Goal: Register for event/course

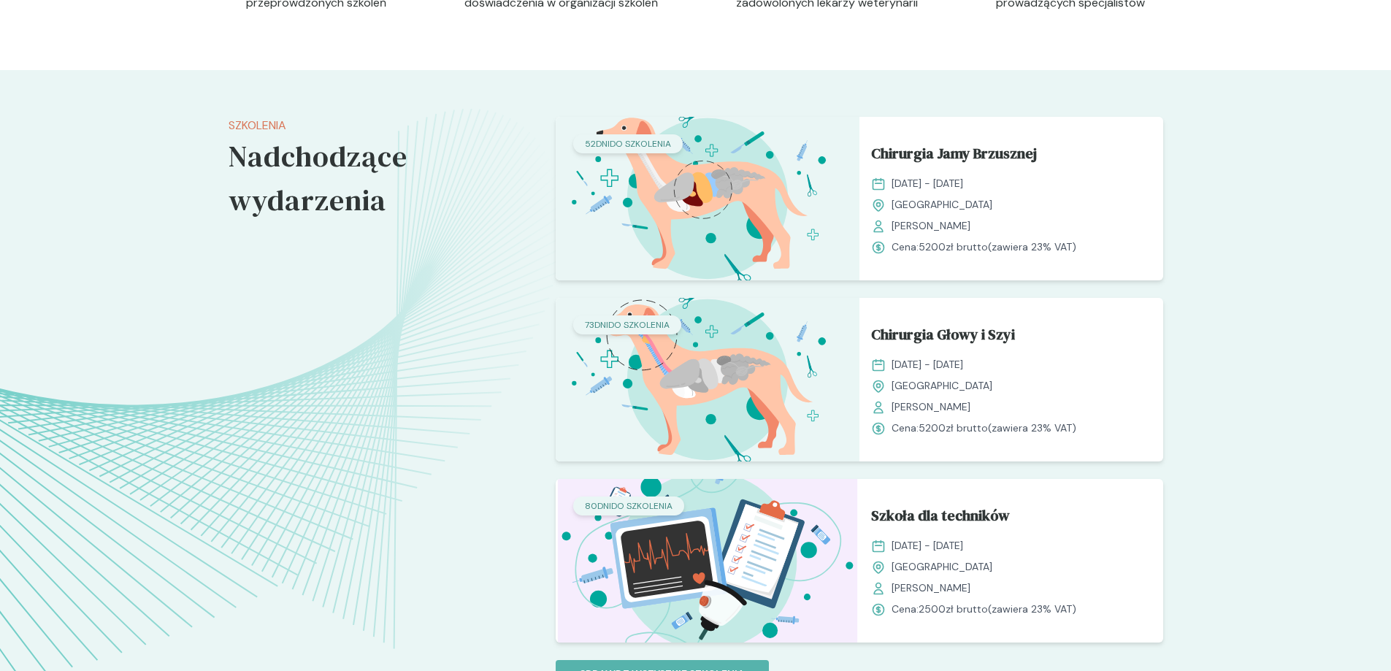
scroll to position [1168, 0]
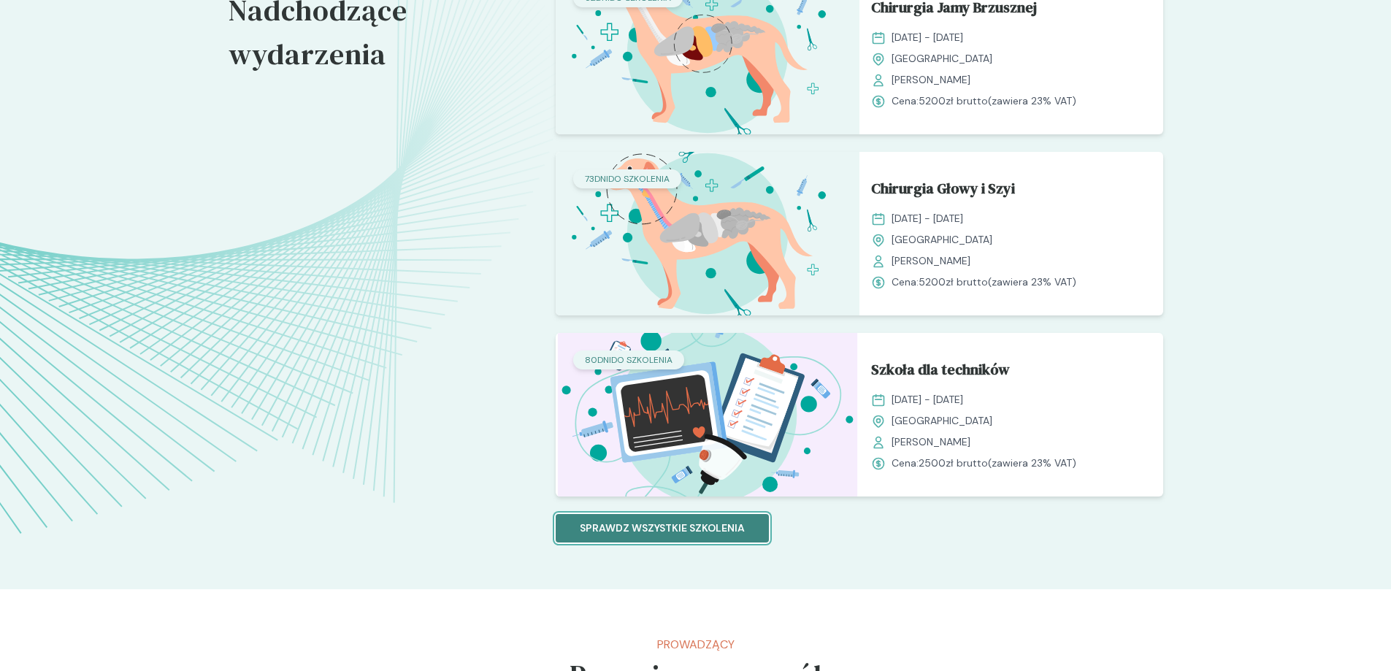
click at [734, 526] on p "Sprawdz wszystkie szkolenia" at bounding box center [662, 527] width 165 height 15
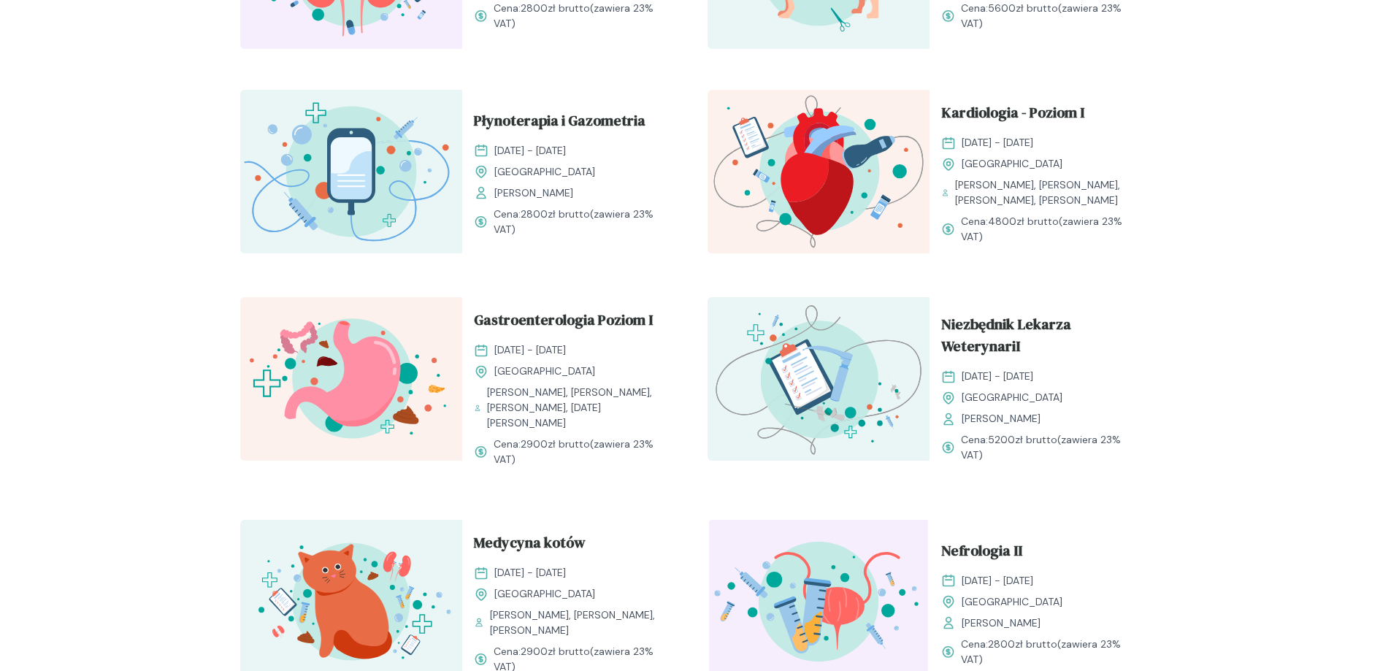
scroll to position [1314, 0]
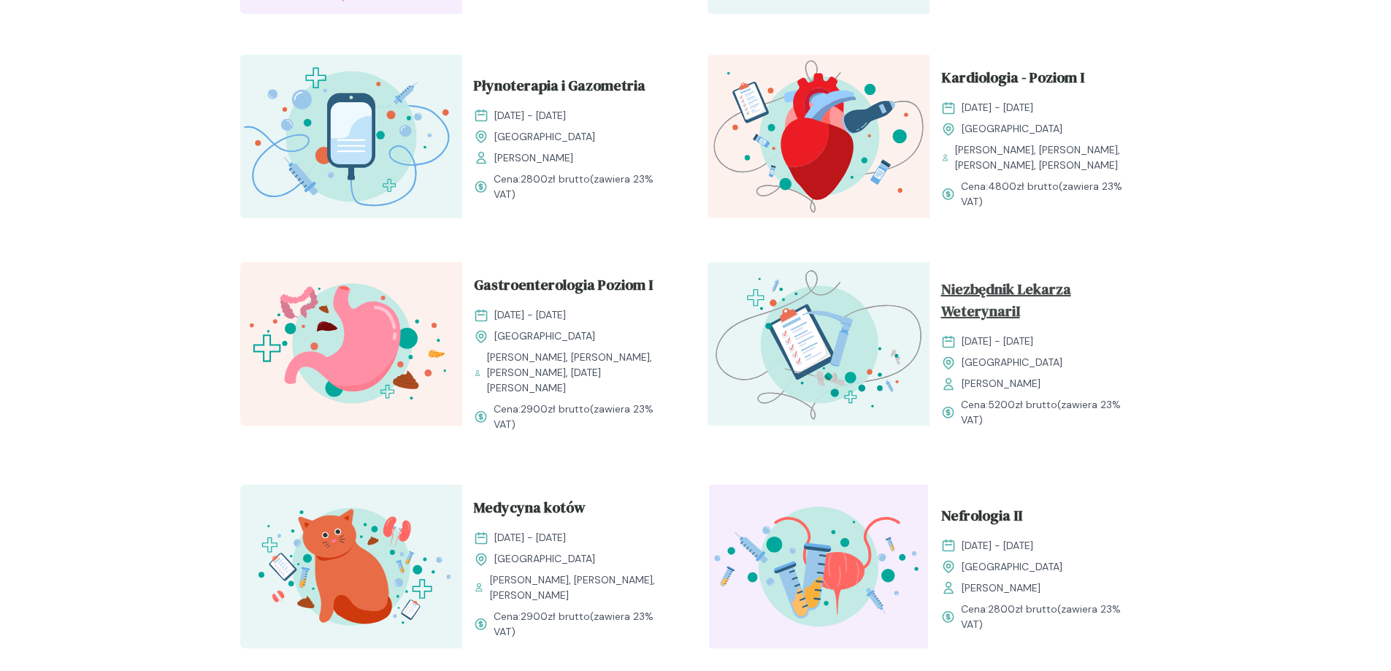
click at [1012, 299] on span "Niezbędnik Lekarza WeterynariI" at bounding box center [1040, 303] width 199 height 50
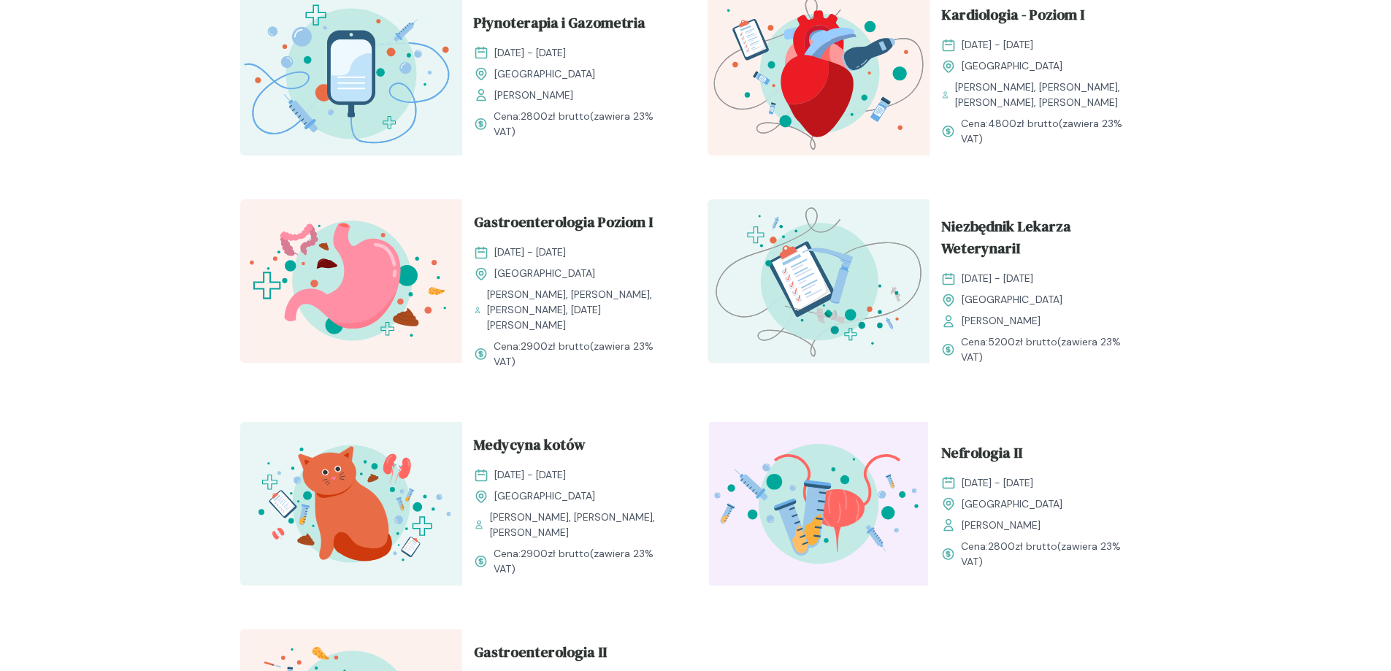
scroll to position [1387, 0]
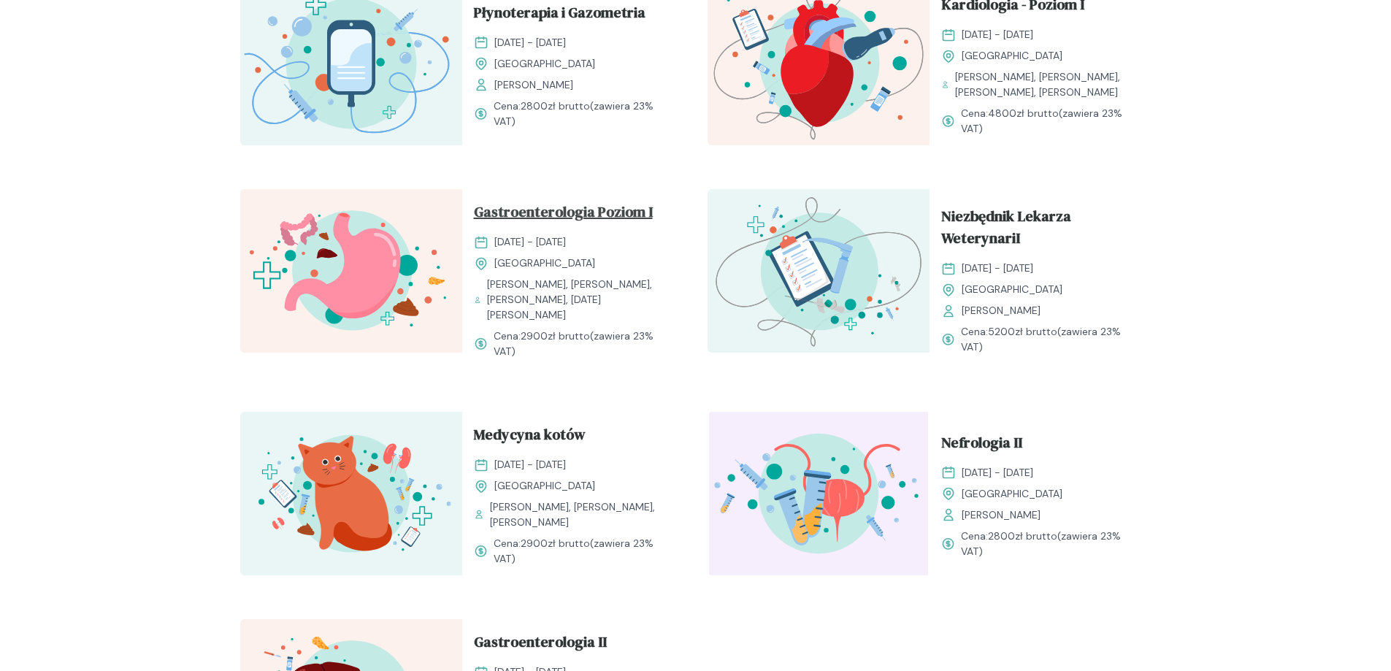
click at [571, 226] on span "Gastroenterologia Poziom I" at bounding box center [563, 215] width 179 height 28
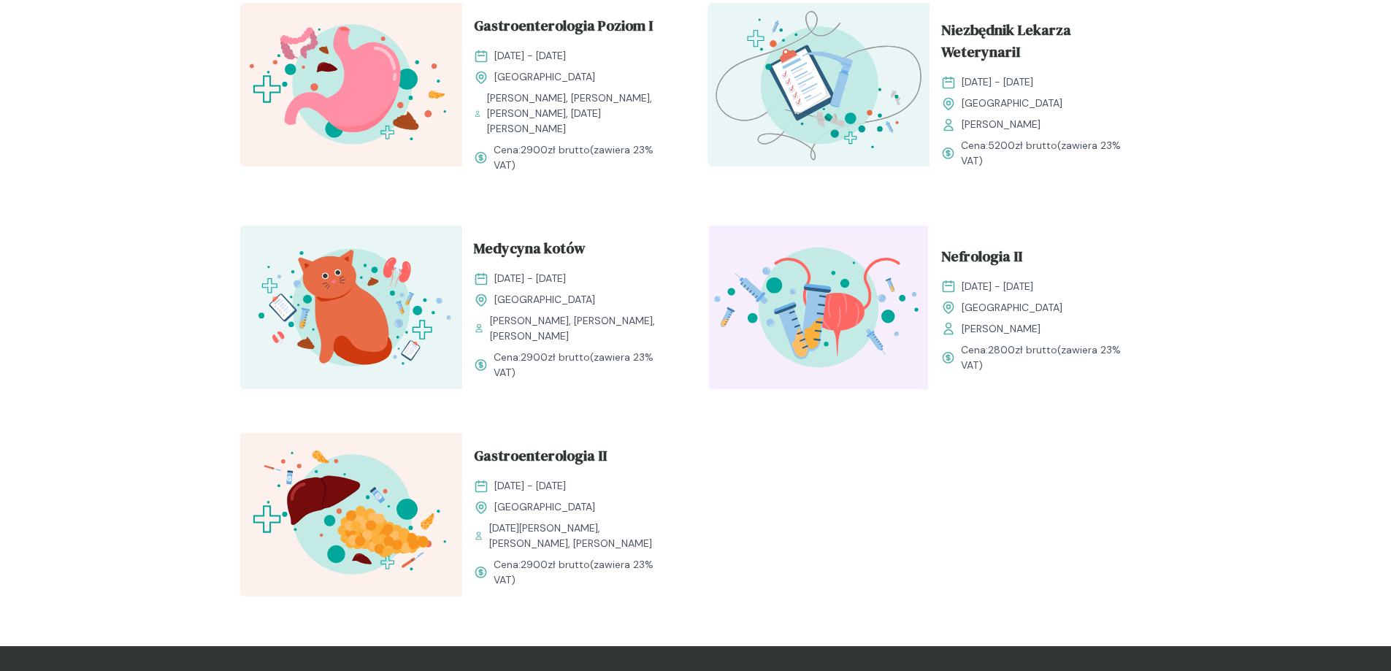
scroll to position [1606, 0]
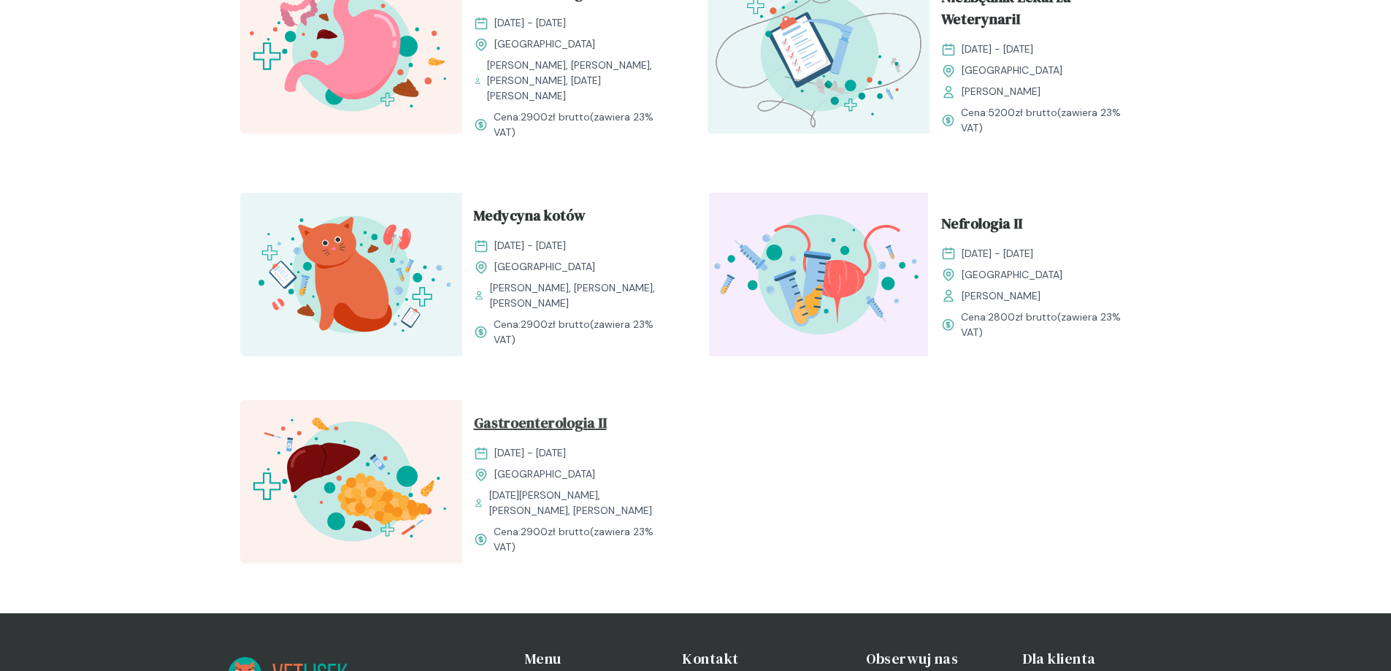
click at [560, 421] on span "Gastroenterologia II" at bounding box center [540, 426] width 133 height 28
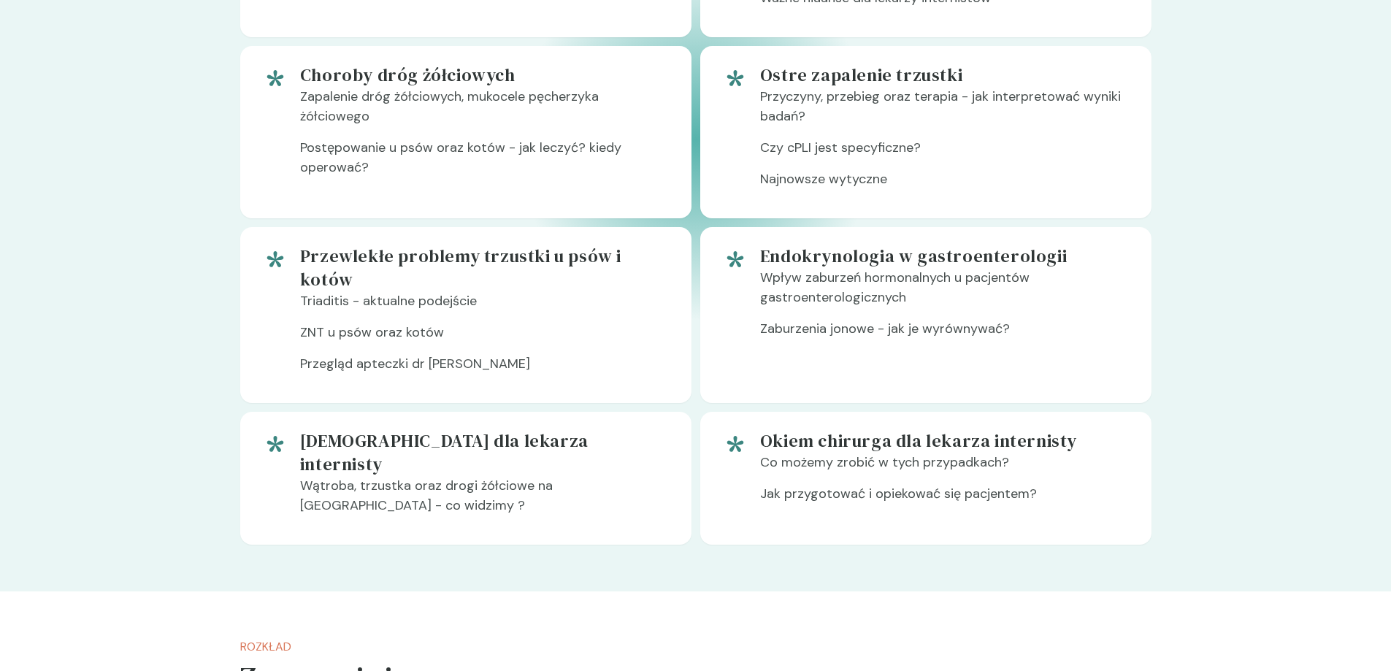
scroll to position [949, 0]
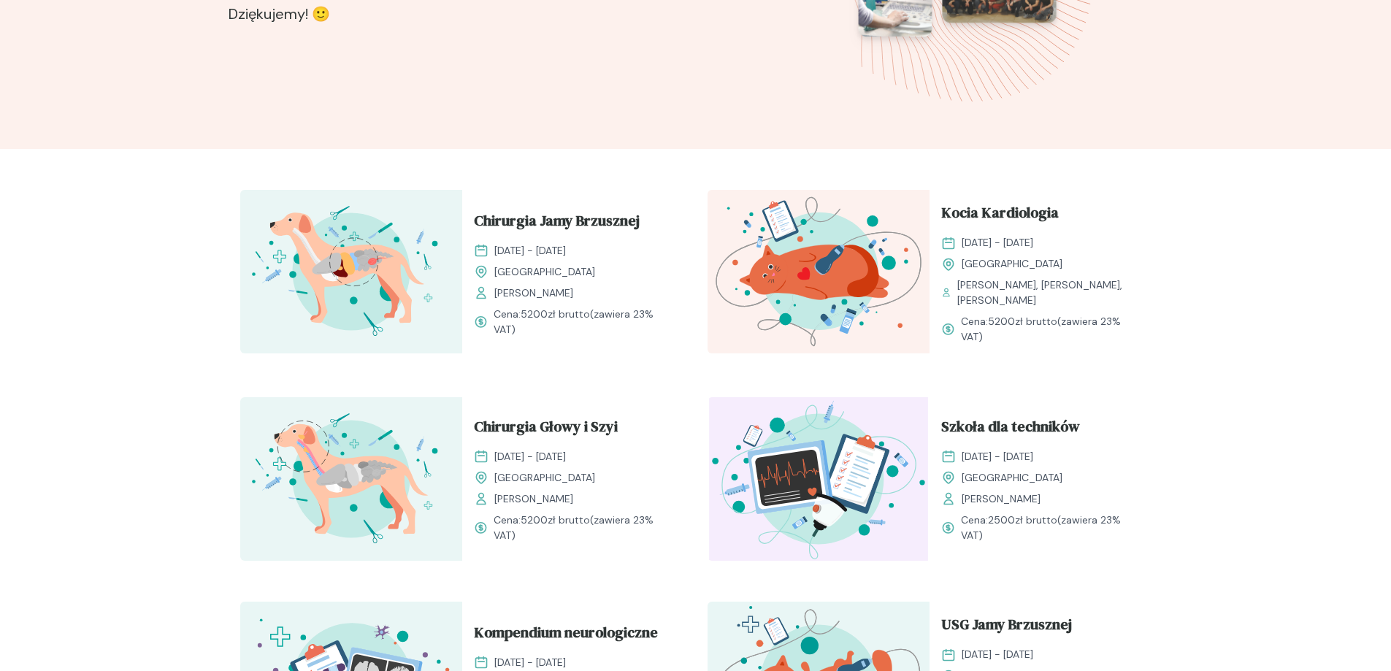
scroll to position [361, 0]
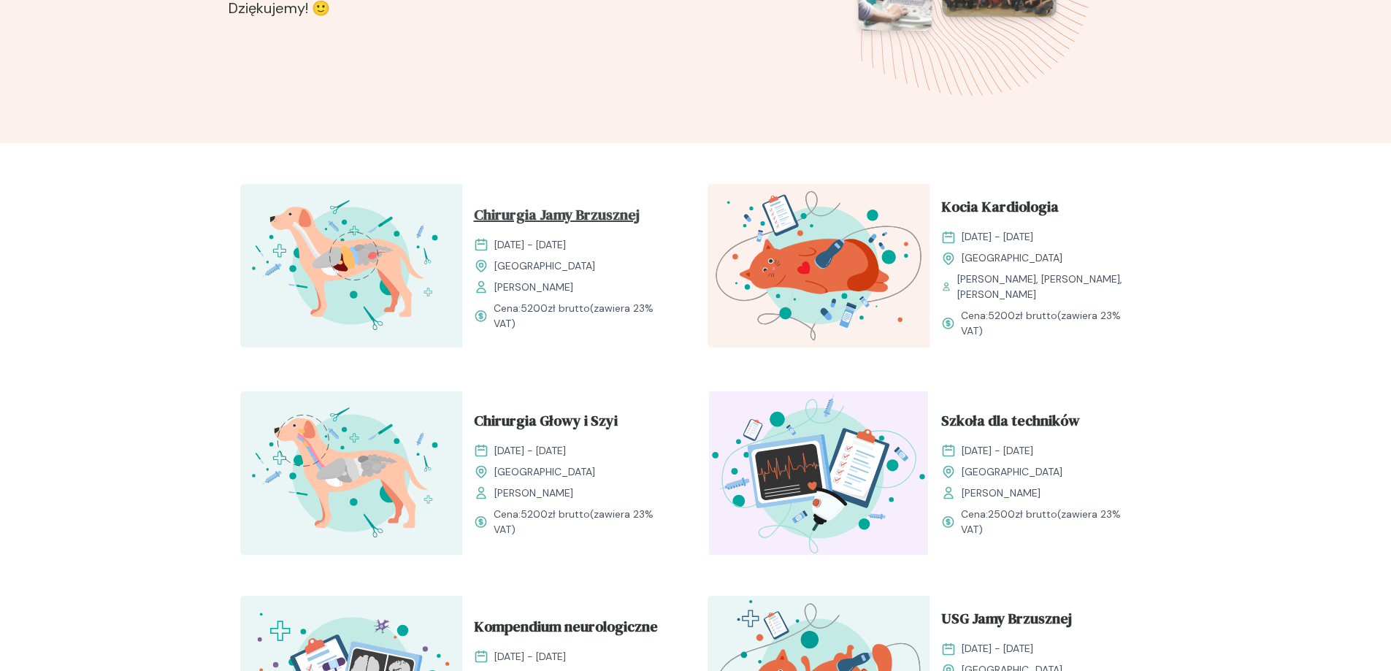
click at [614, 213] on span "Chirurgia Jamy Brzusznej" at bounding box center [557, 218] width 166 height 28
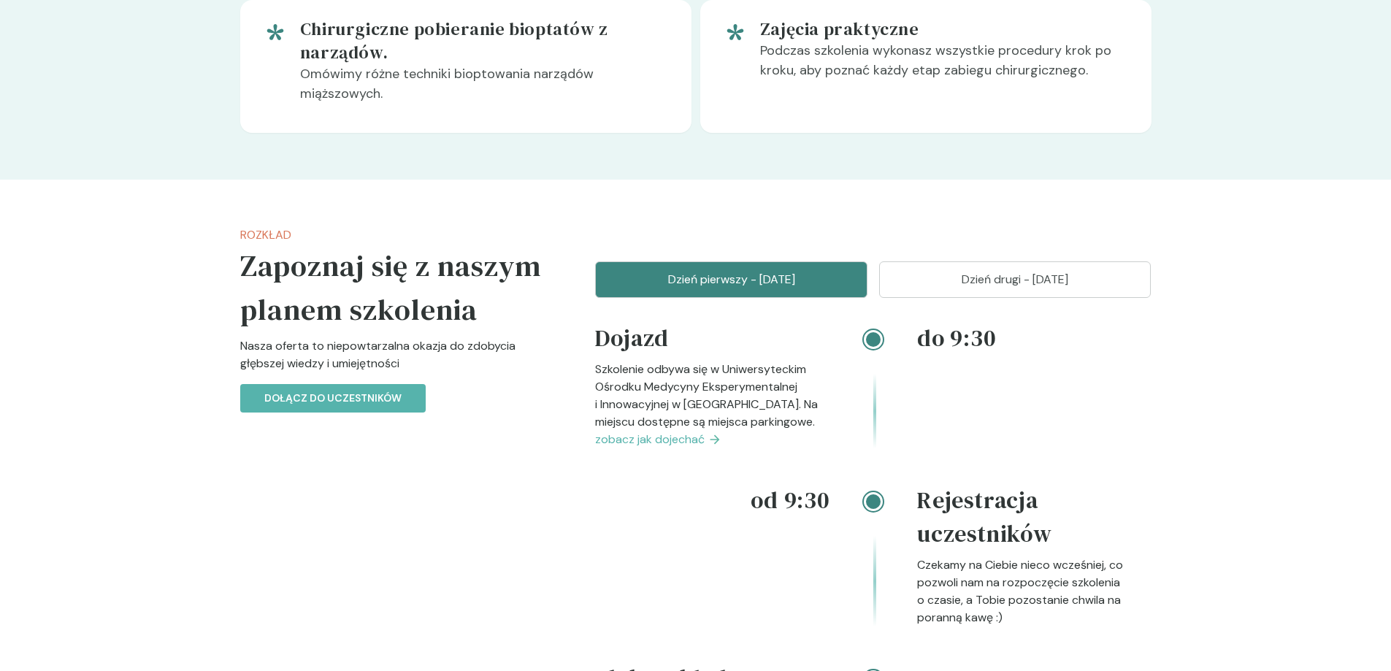
scroll to position [1533, 0]
click at [958, 265] on button "Dzień drugi - [DATE]" at bounding box center [1015, 279] width 272 height 36
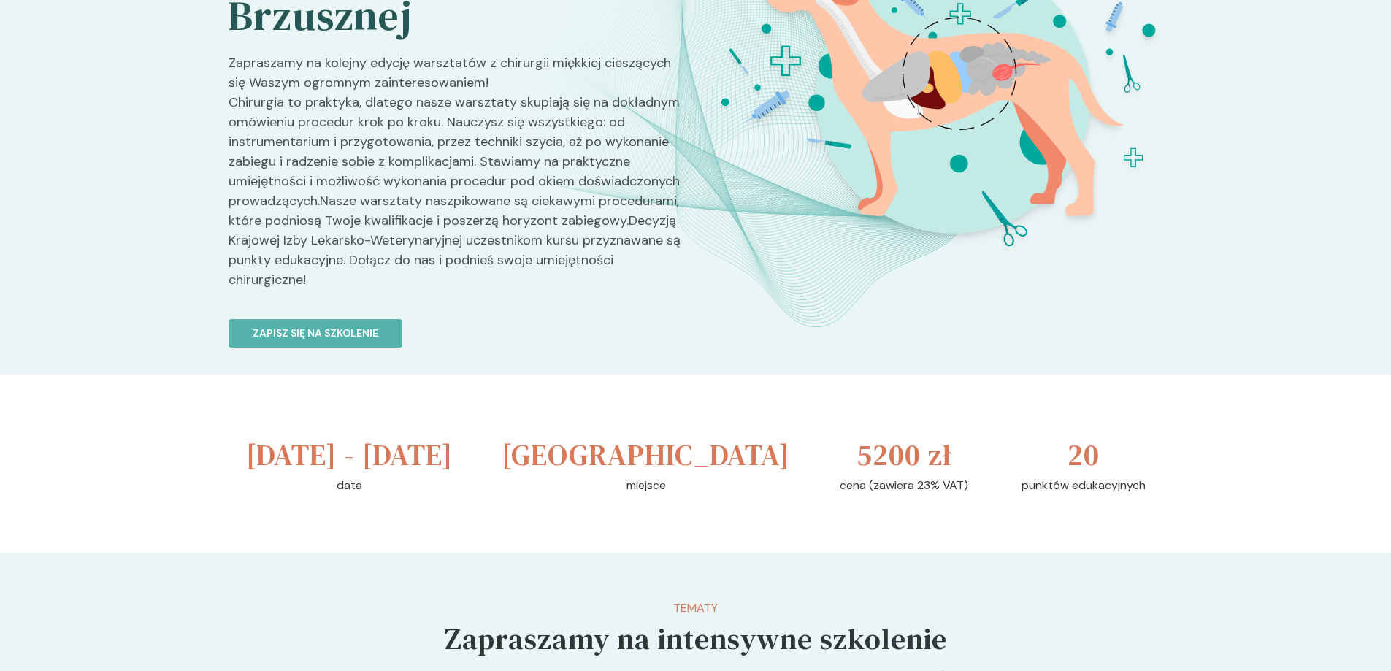
scroll to position [0, 0]
